Goal: Task Accomplishment & Management: Complete application form

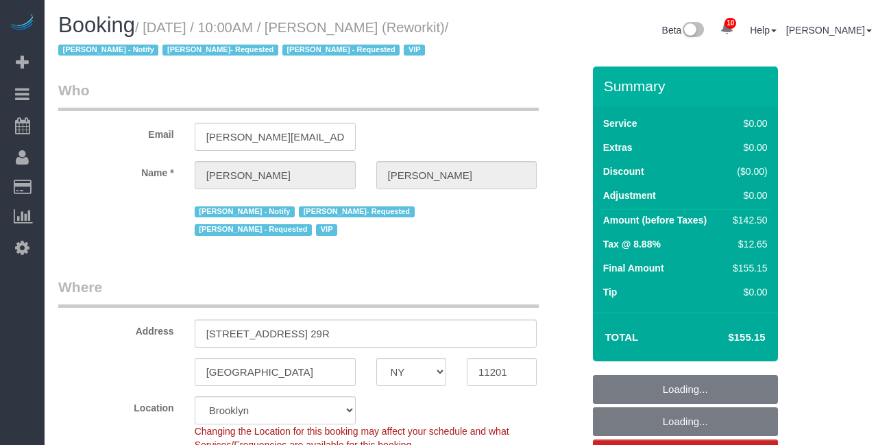
select select "NY"
select select "3"
select select "spot6"
select select "number:57"
select select "number:71"
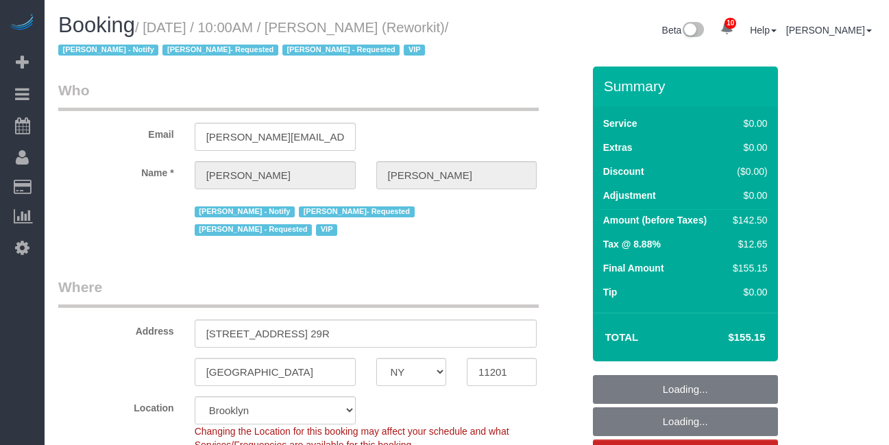
select select "number:15"
select select "number:5"
select select "61901"
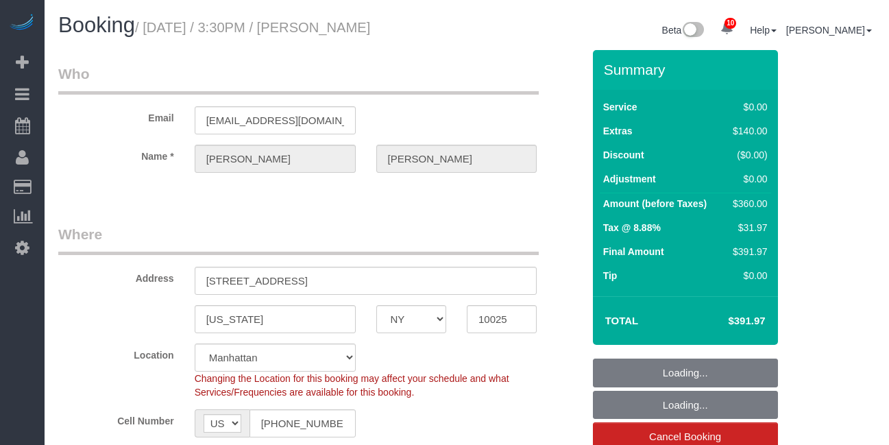
select select "NY"
select select "3"
select select "number:60"
select select "number:90"
select select "number:15"
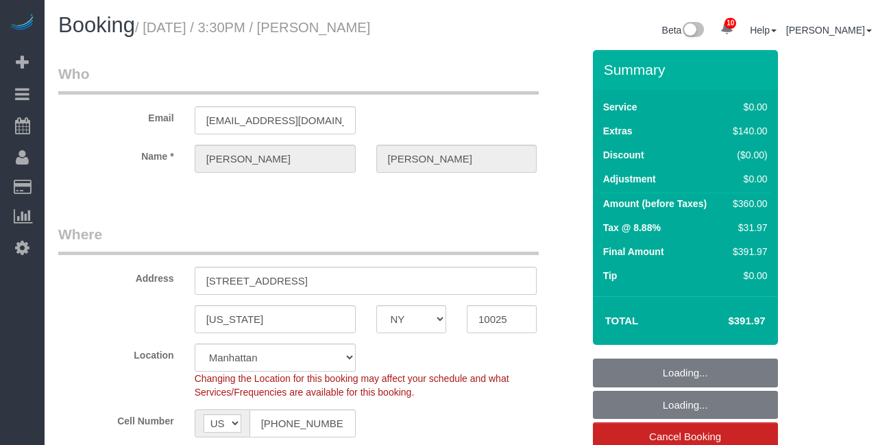
select select "number:5"
